Goal: Task Accomplishment & Management: Manage account settings

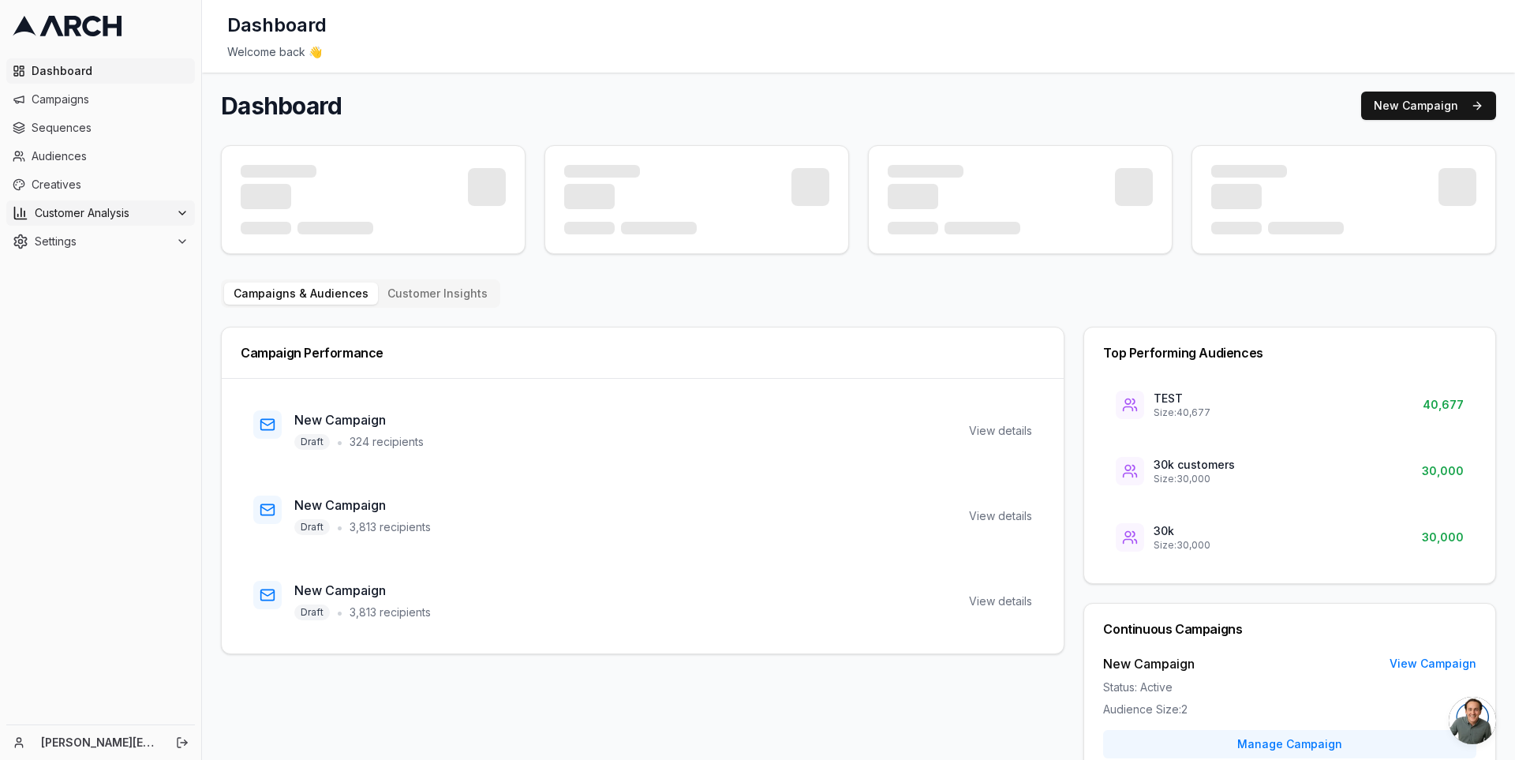
click at [177, 209] on icon at bounding box center [182, 213] width 13 height 13
click at [165, 279] on button "Settings" at bounding box center [100, 291] width 189 height 25
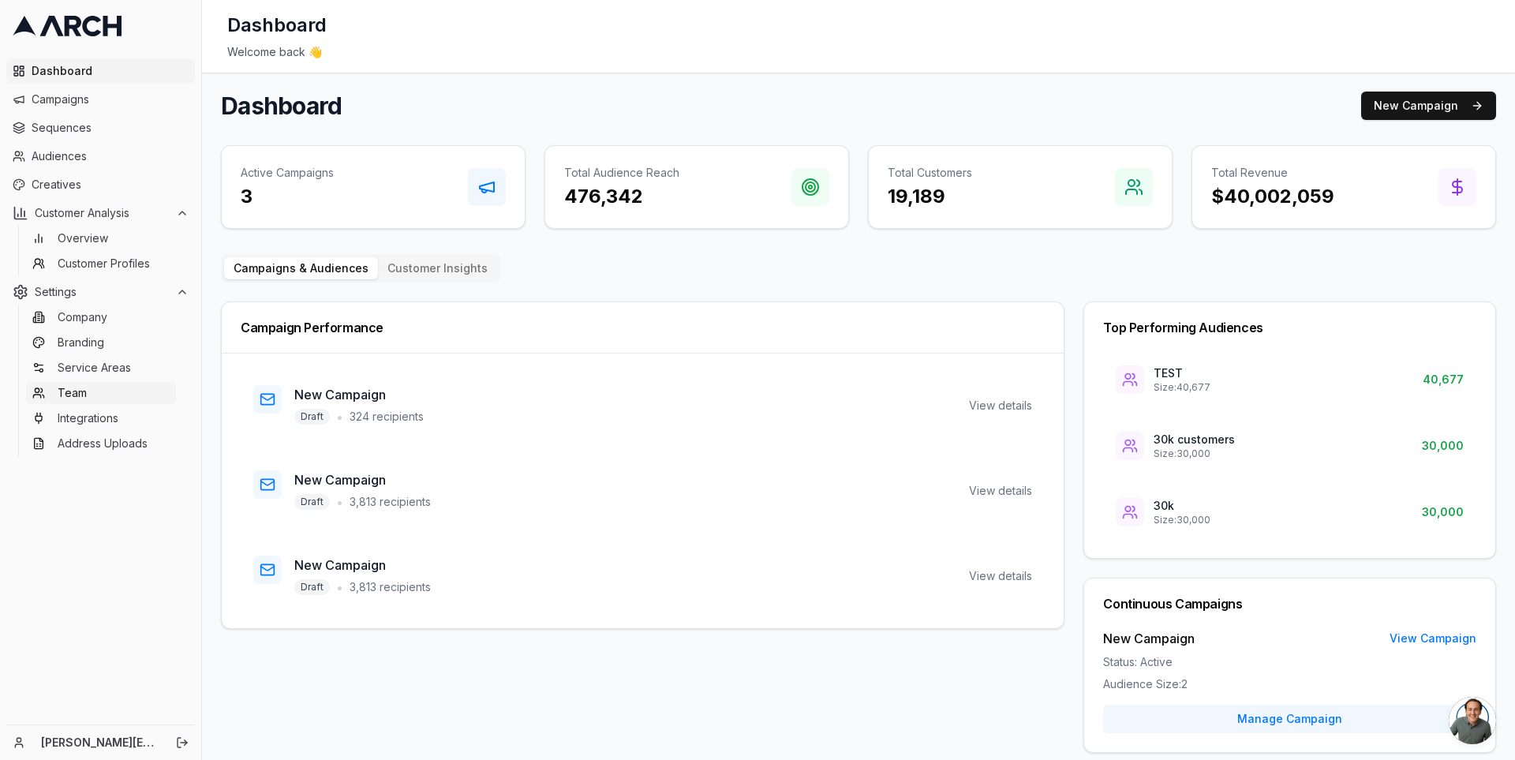
click at [88, 390] on link "Team" at bounding box center [101, 393] width 150 height 22
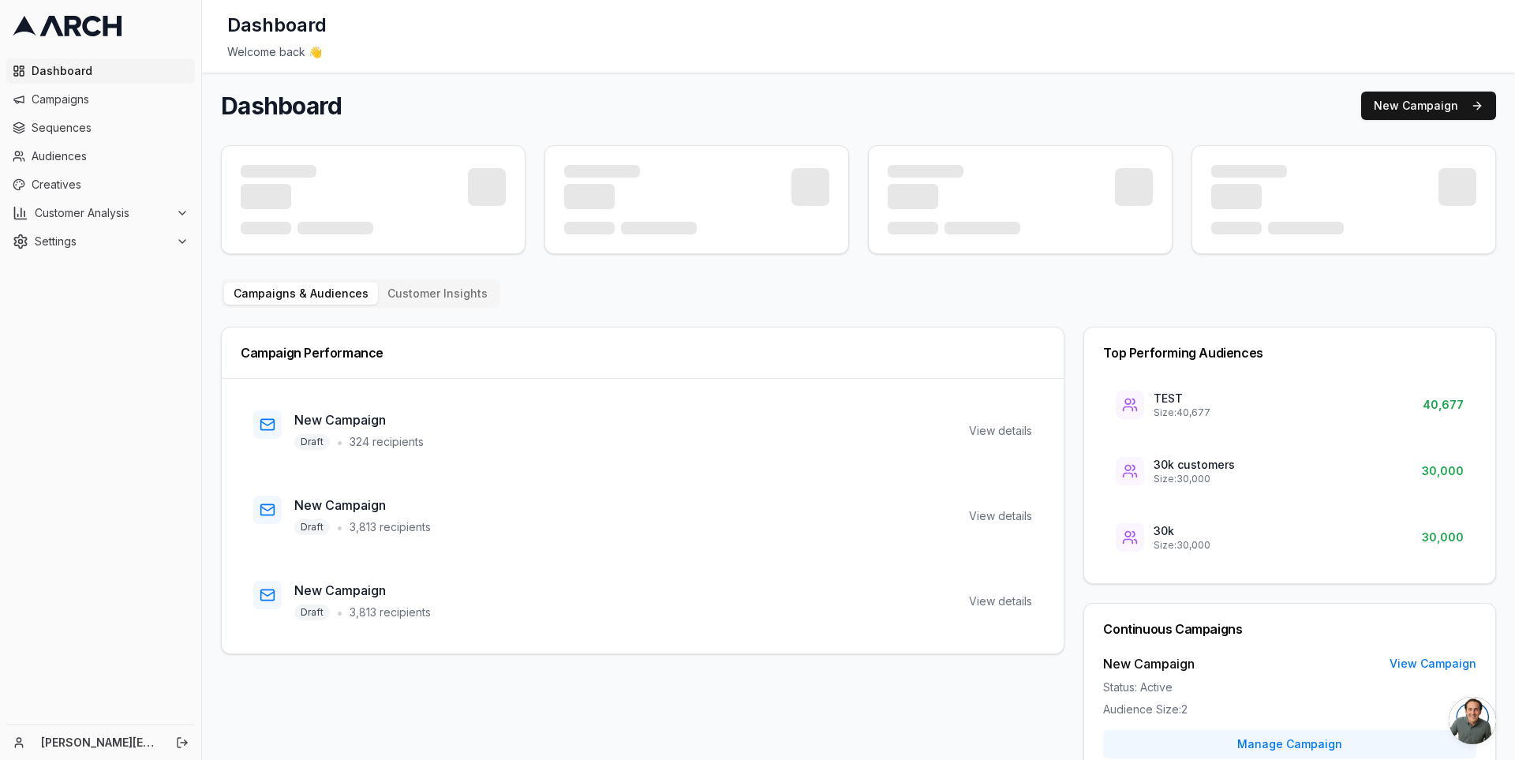
click at [85, 28] on icon at bounding box center [91, 26] width 19 height 21
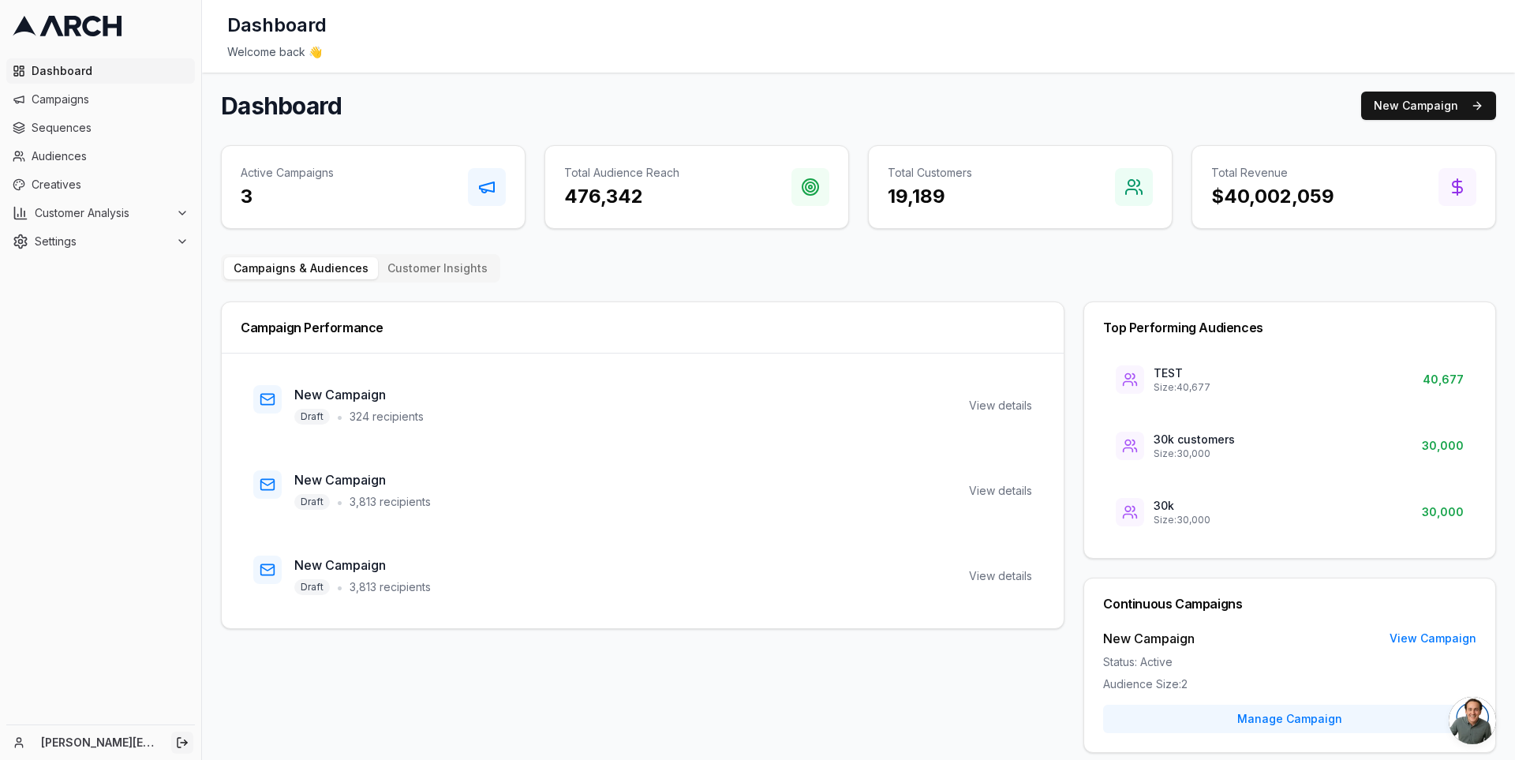
click at [182, 742] on line "Log out" at bounding box center [184, 742] width 6 height 0
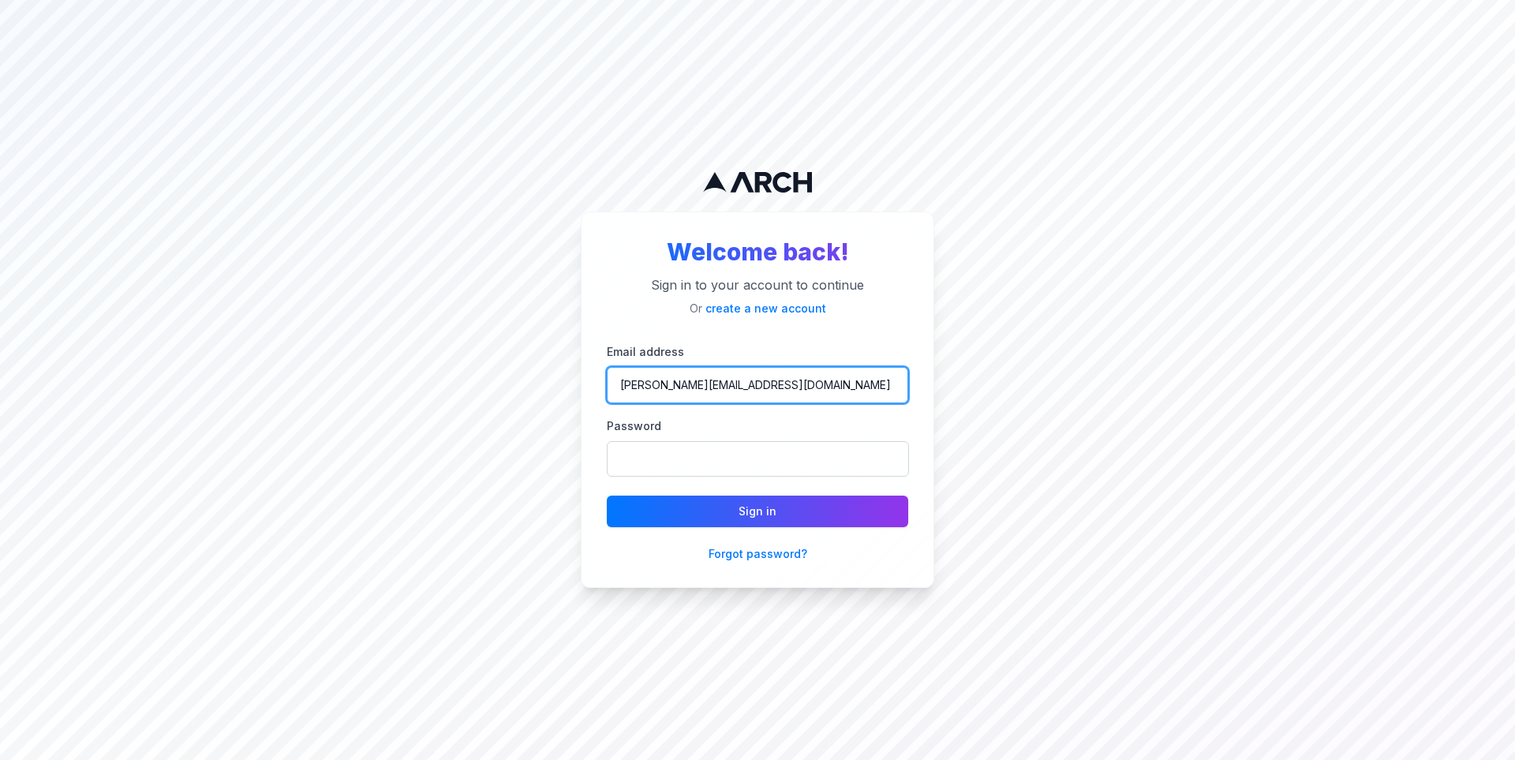
click at [720, 395] on input "[PERSON_NAME][EMAIL_ADDRESS][DOMAIN_NAME]" at bounding box center [757, 385] width 301 height 36
type input "jimmy@getarch.com"
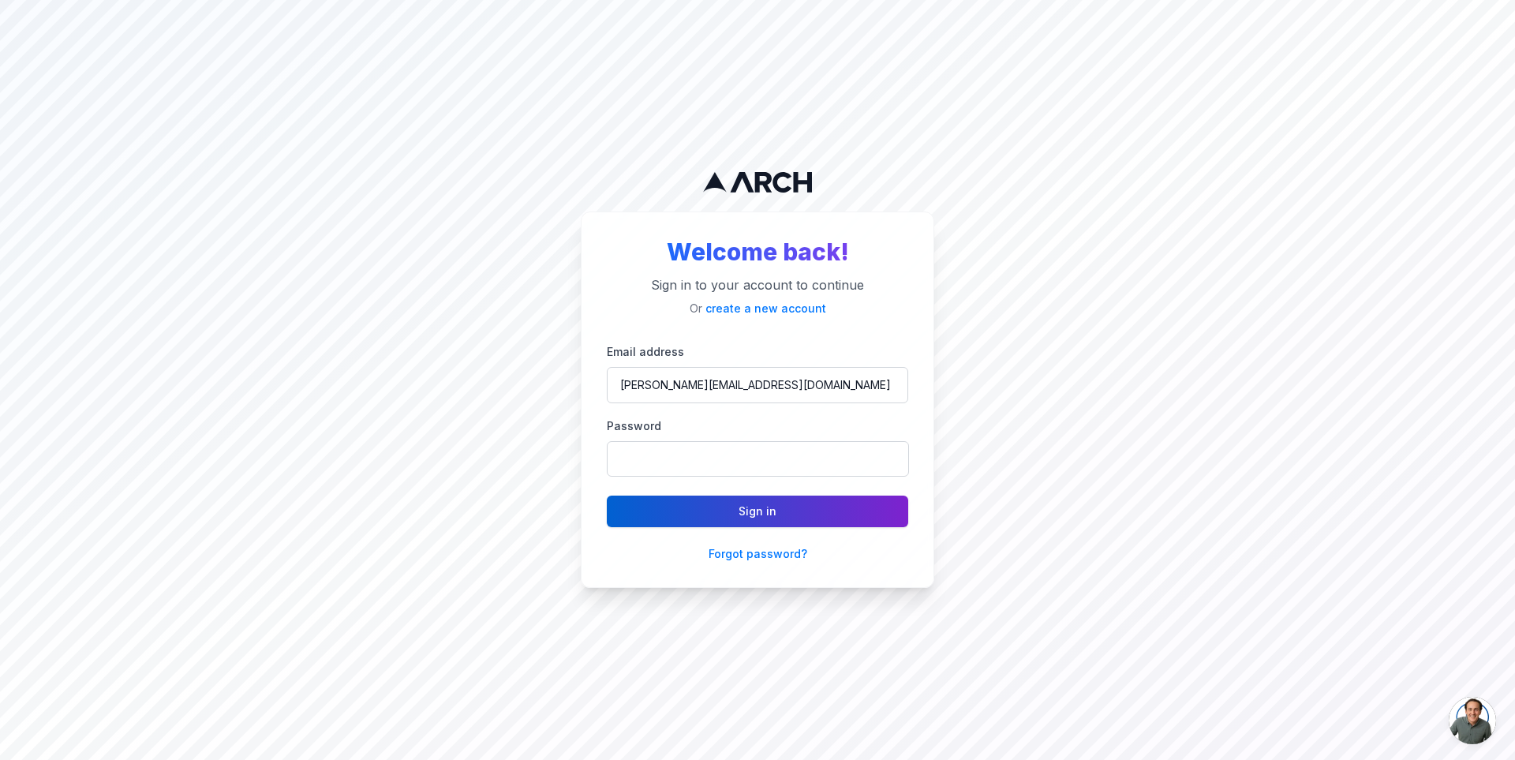
click at [724, 500] on button "Sign in" at bounding box center [757, 511] width 301 height 32
